Goal: Task Accomplishment & Management: Manage account settings

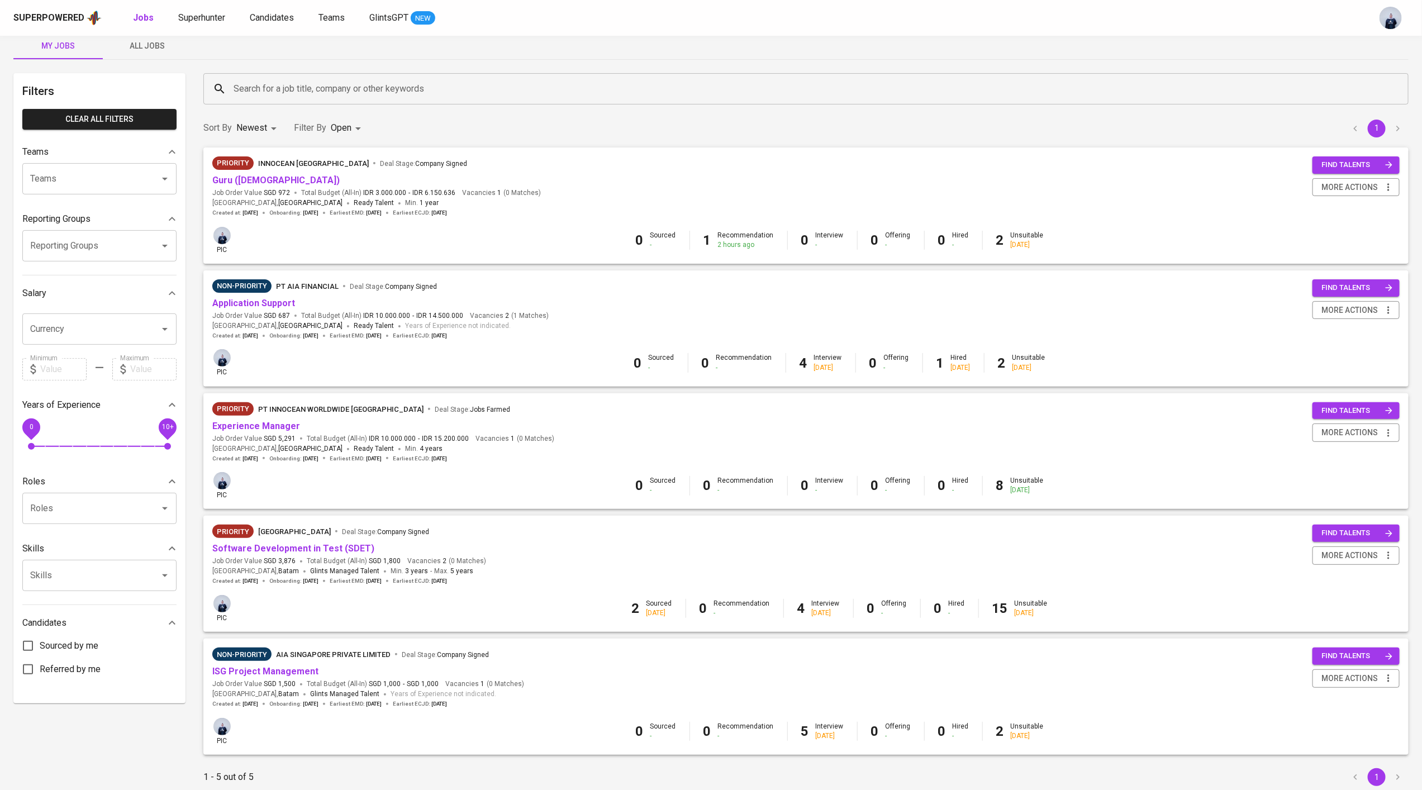
scroll to position [56, 0]
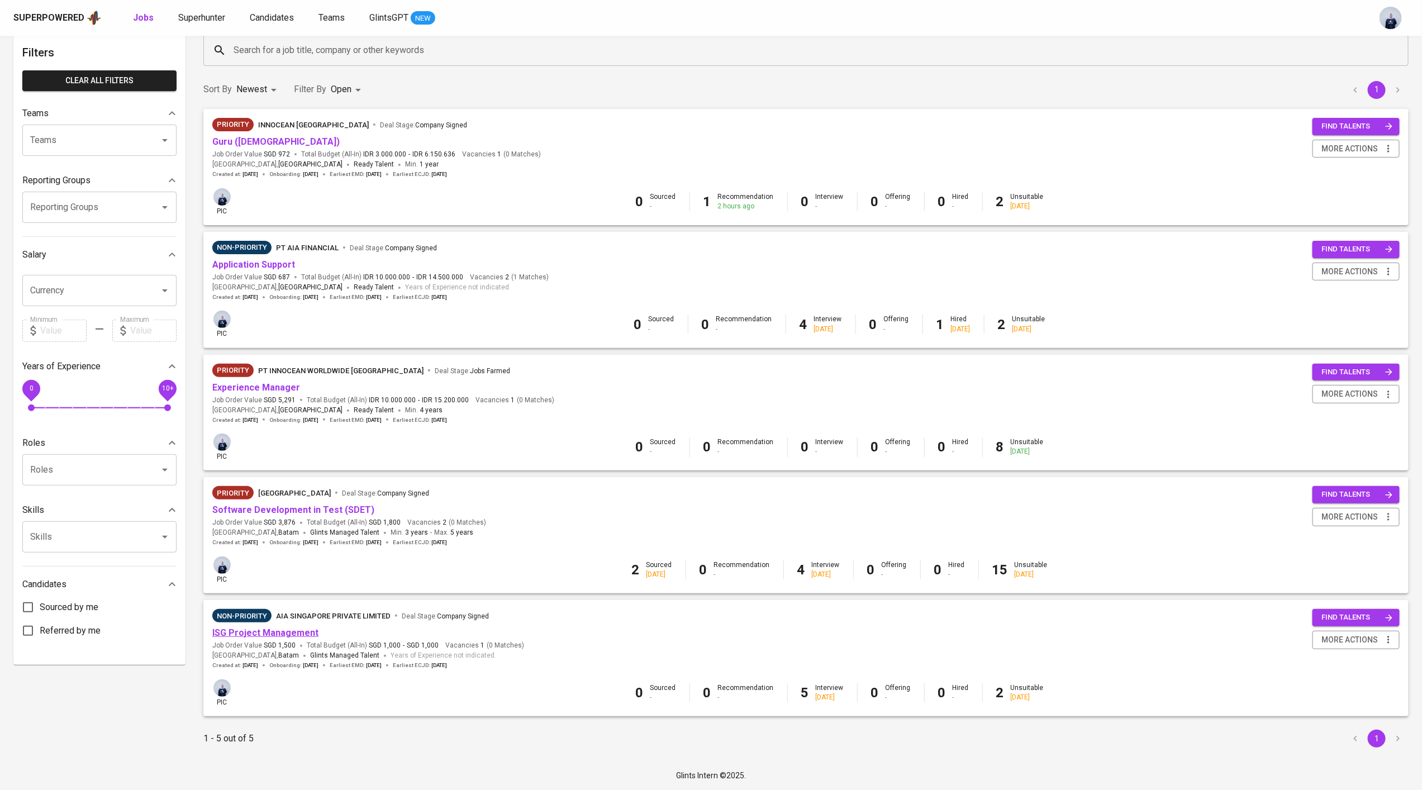
click at [288, 632] on link "ISG Project Management" at bounding box center [265, 632] width 106 height 11
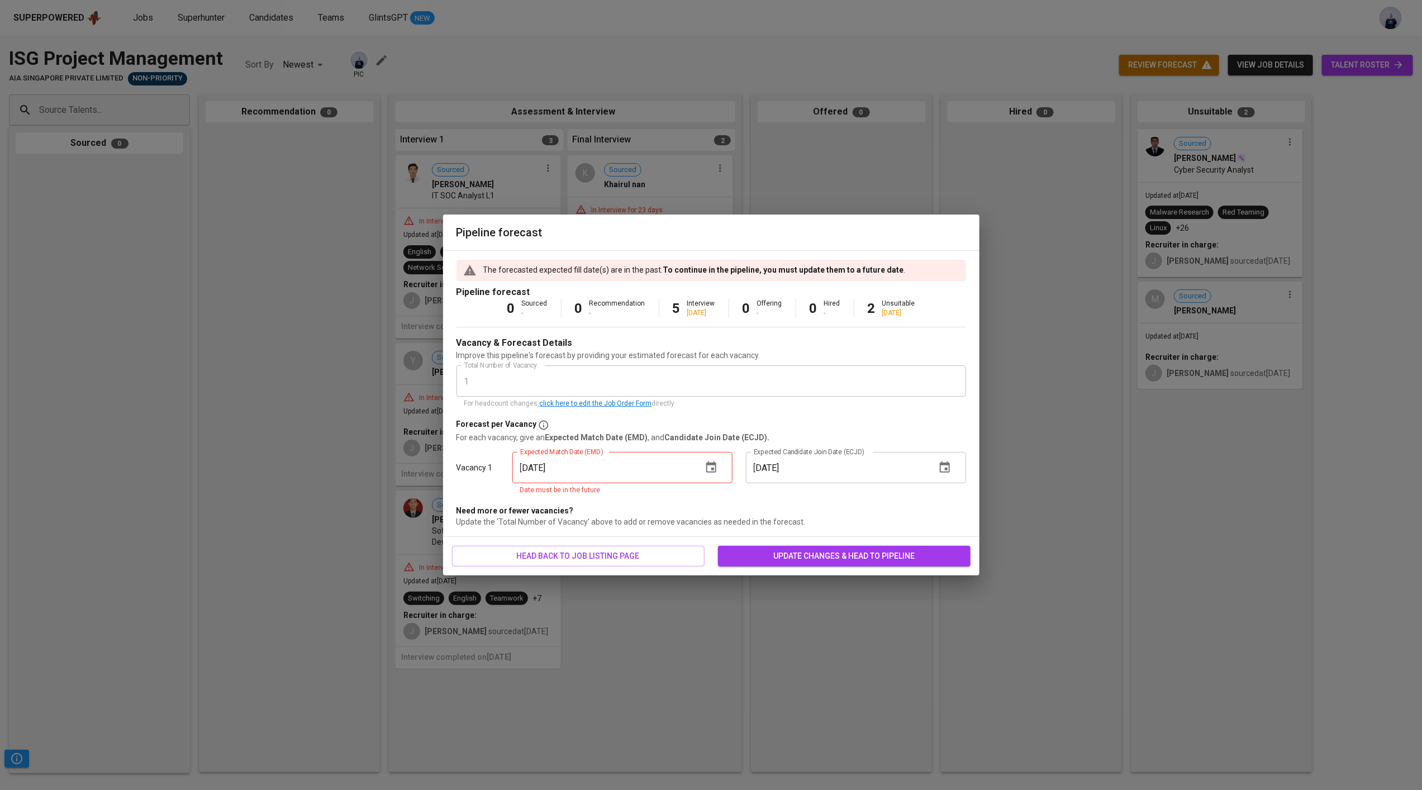
click at [715, 474] on icon "button" at bounding box center [711, 467] width 13 height 13
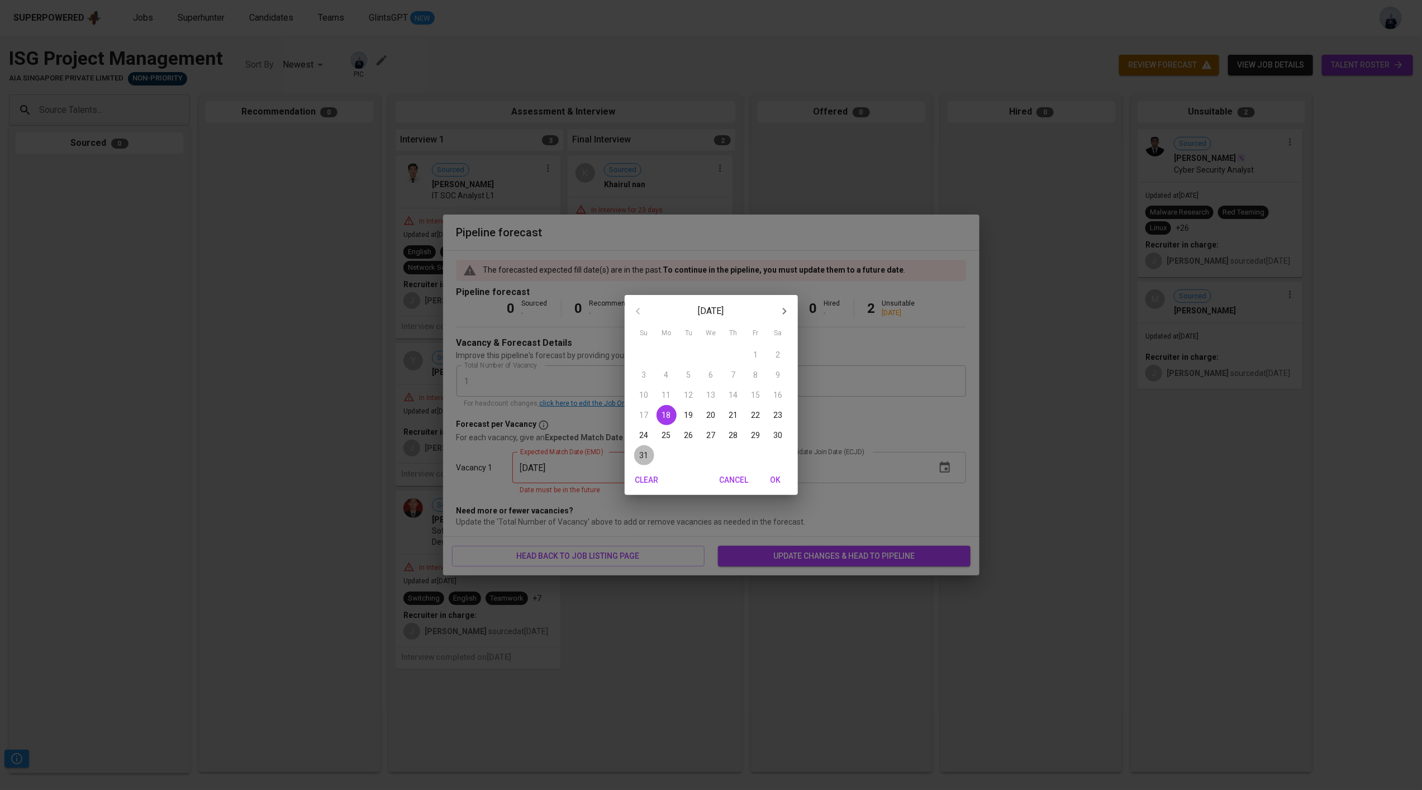
click at [640, 456] on p "31" at bounding box center [644, 455] width 9 height 11
type input "[DATE]"
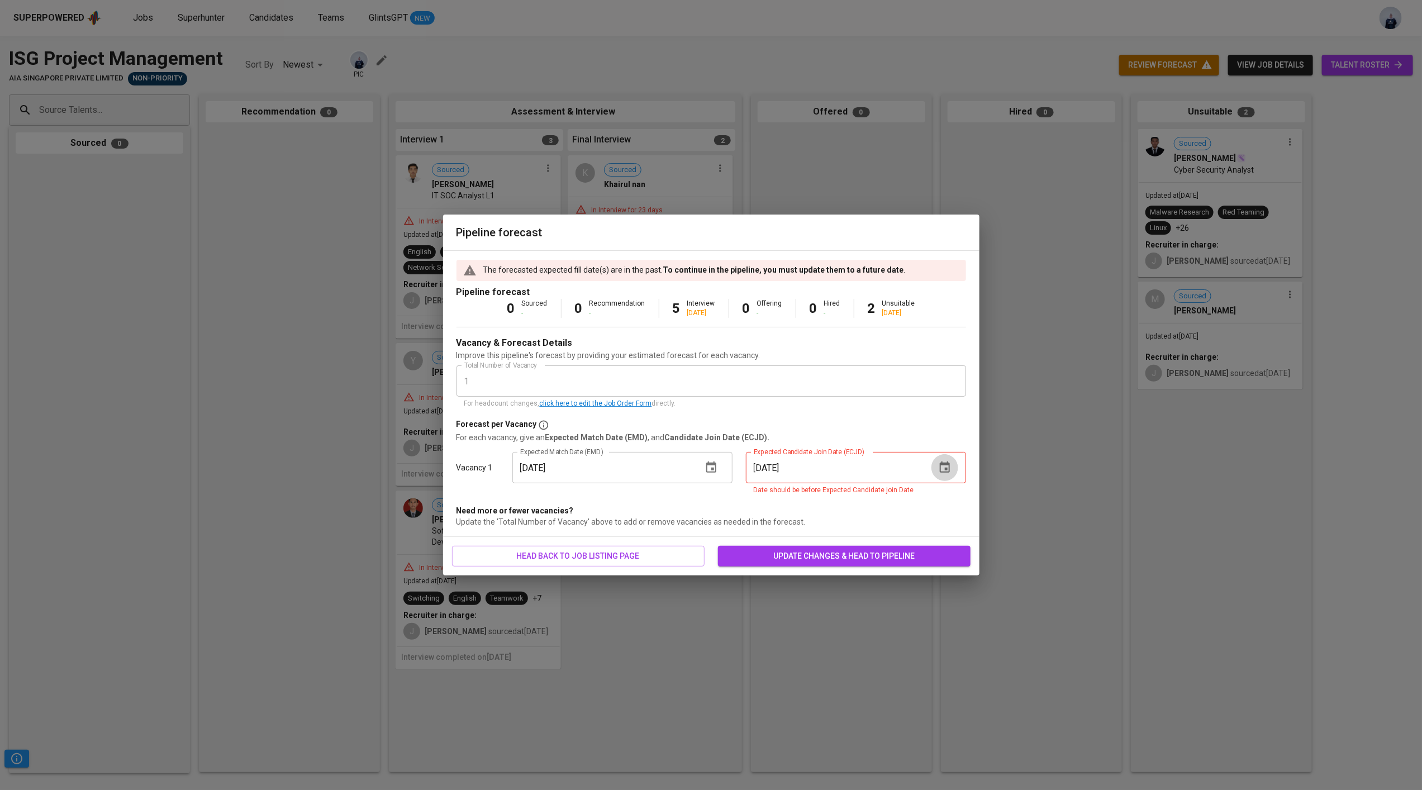
click at [943, 464] on icon "button" at bounding box center [945, 467] width 10 height 11
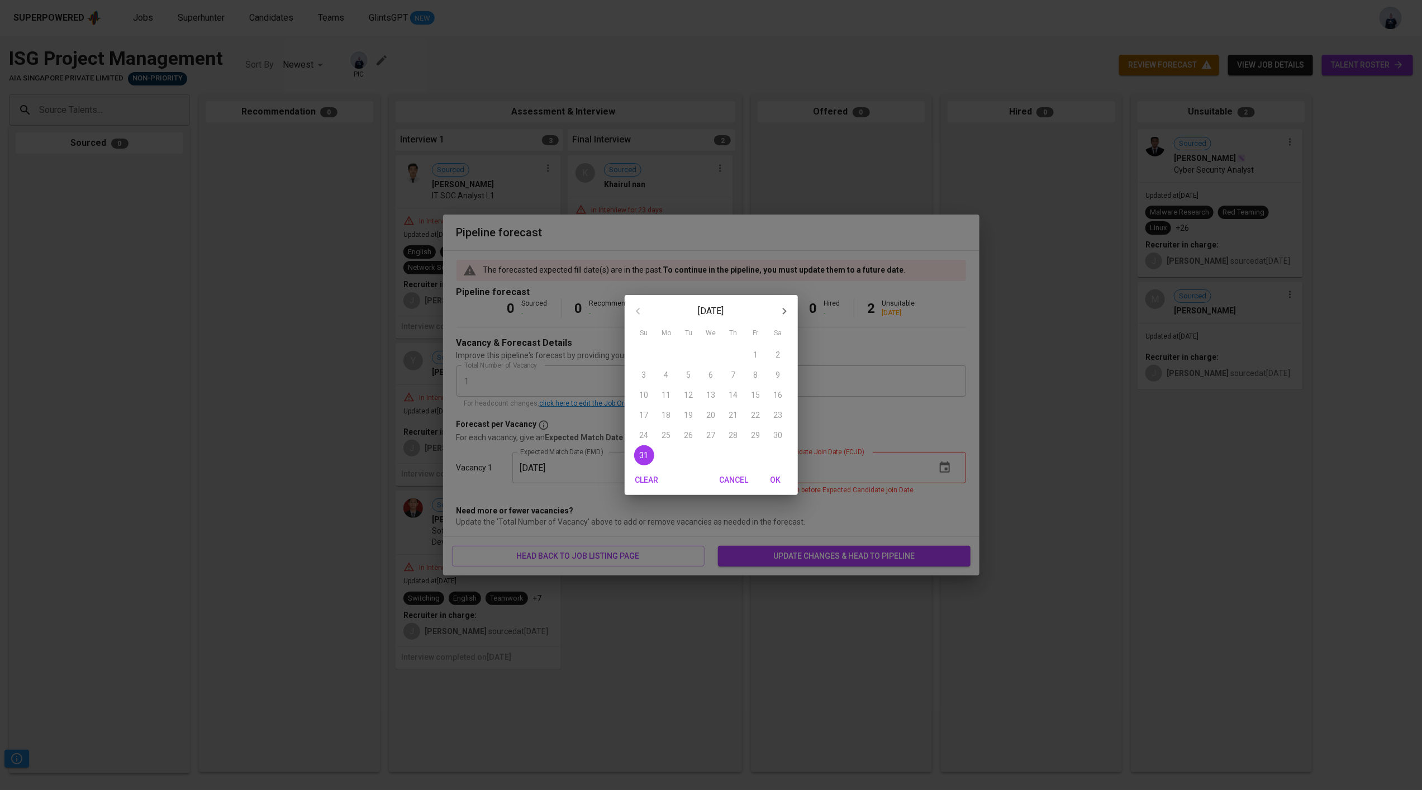
click at [787, 312] on icon "button" at bounding box center [784, 311] width 13 height 13
click at [673, 354] on span "1" at bounding box center [667, 354] width 20 height 11
type input "[DATE]"
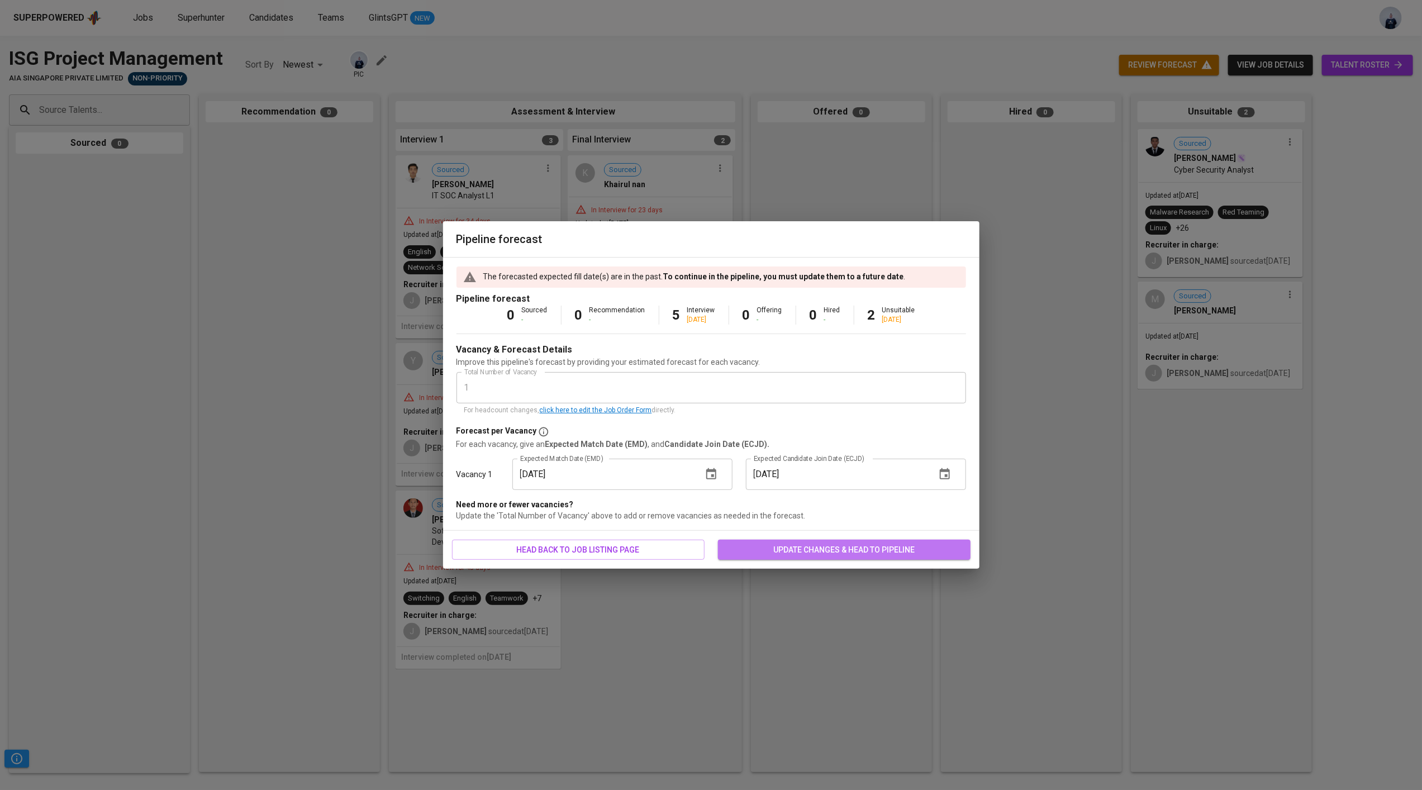
click at [791, 548] on span "update changes & head to pipeline" at bounding box center [844, 550] width 235 height 14
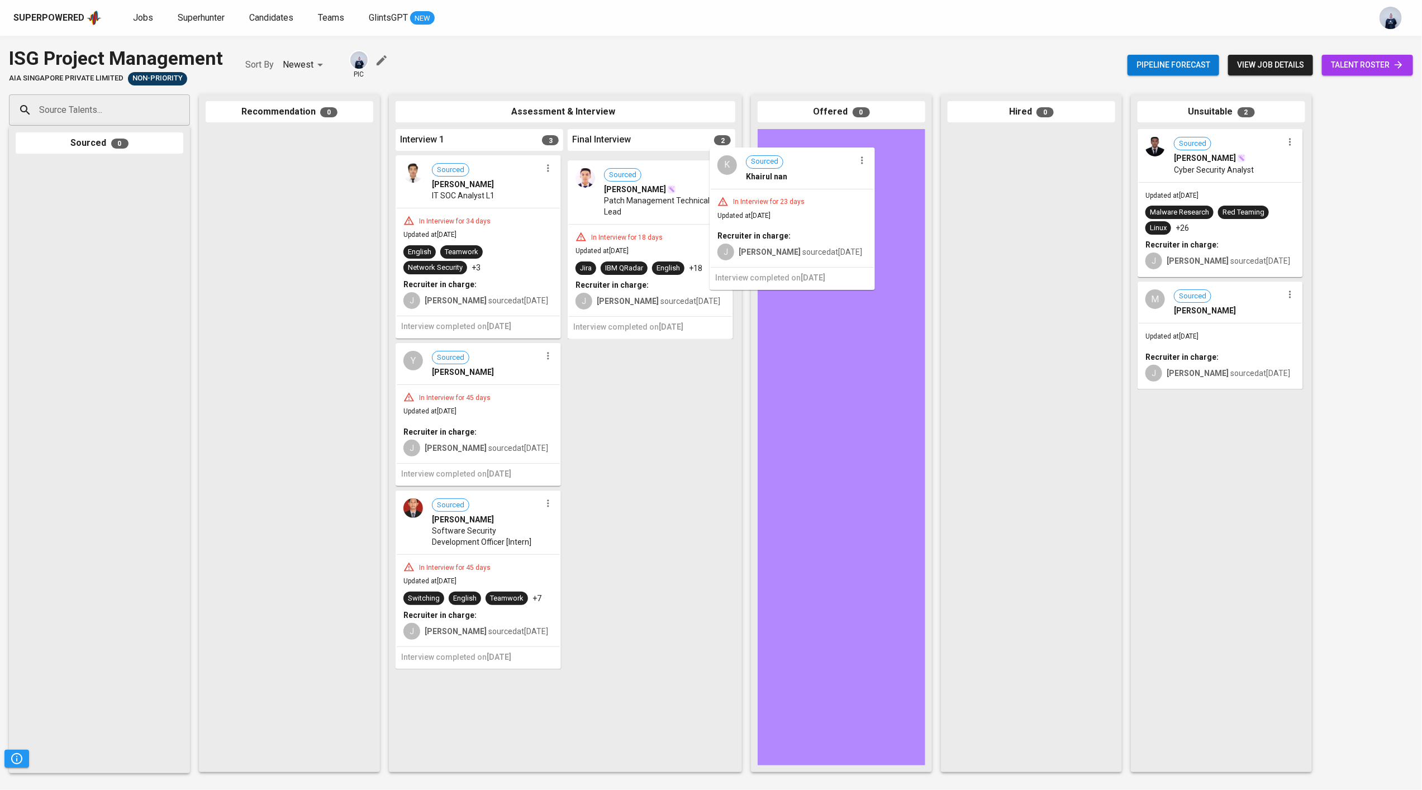
drag, startPoint x: 641, startPoint y: 249, endPoint x: 794, endPoint y: 239, distance: 152.8
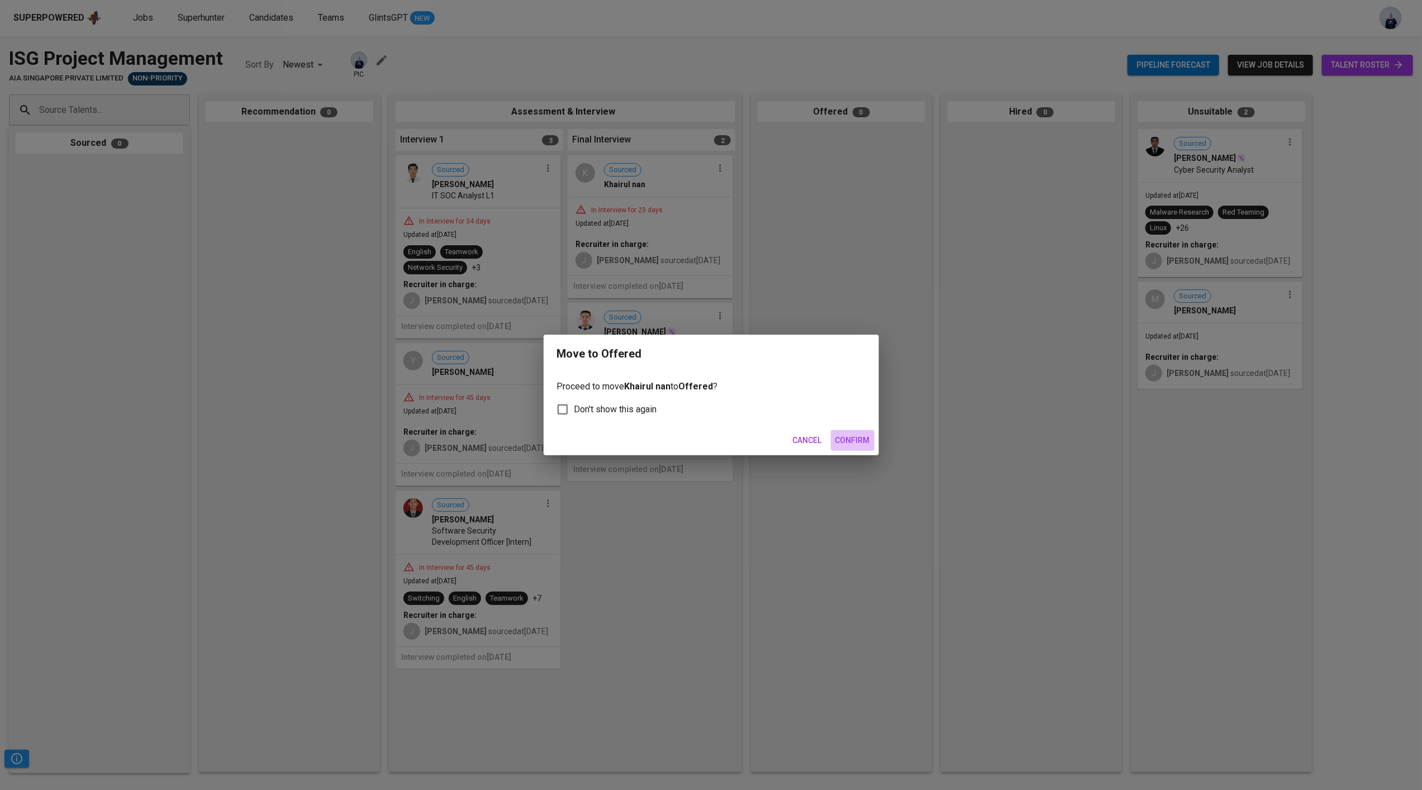
click at [868, 439] on span "Confirm" at bounding box center [852, 441] width 35 height 14
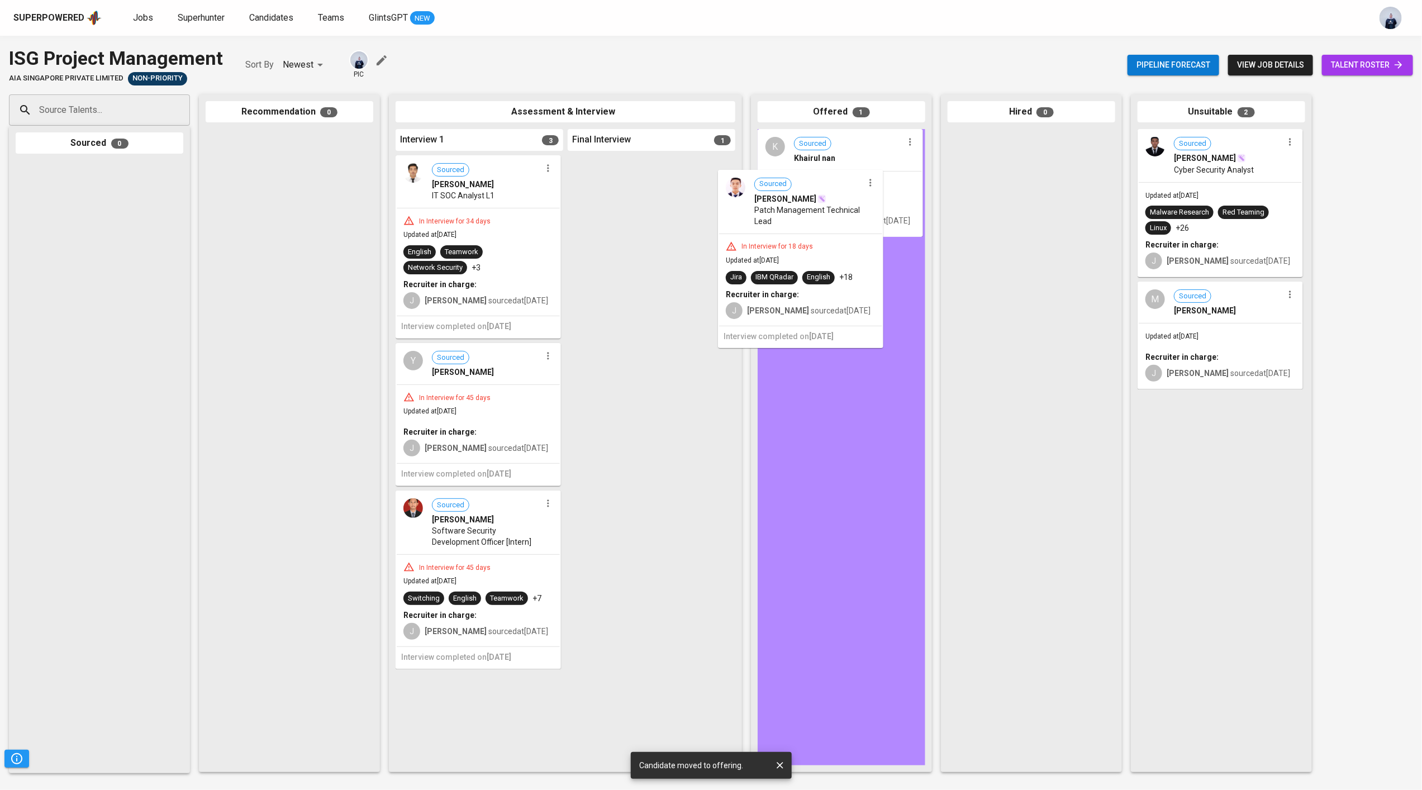
drag, startPoint x: 670, startPoint y: 237, endPoint x: 826, endPoint y: 251, distance: 156.0
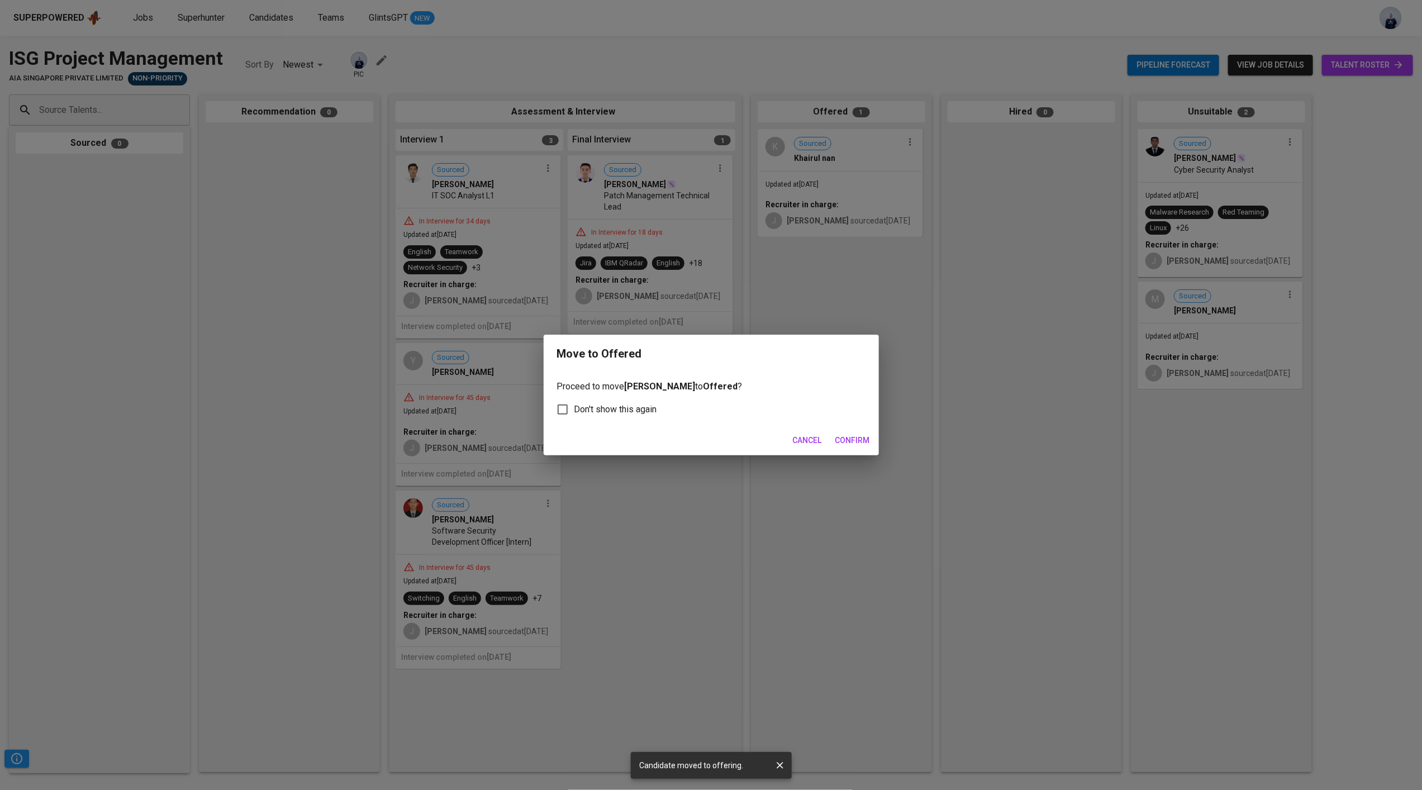
click at [867, 438] on span "Confirm" at bounding box center [852, 441] width 35 height 14
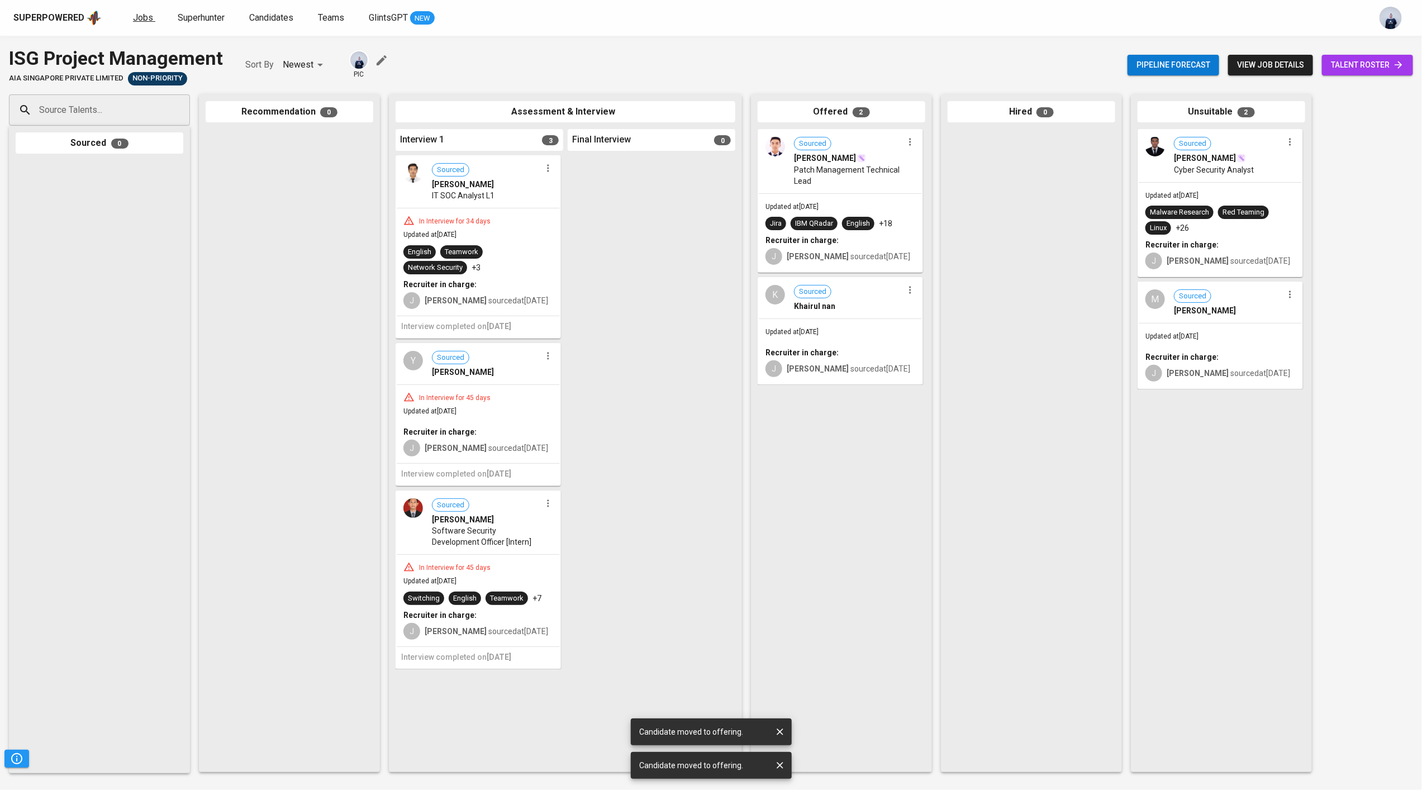
click at [147, 18] on span "Jobs" at bounding box center [143, 17] width 20 height 11
